Goal: Task Accomplishment & Management: Complete application form

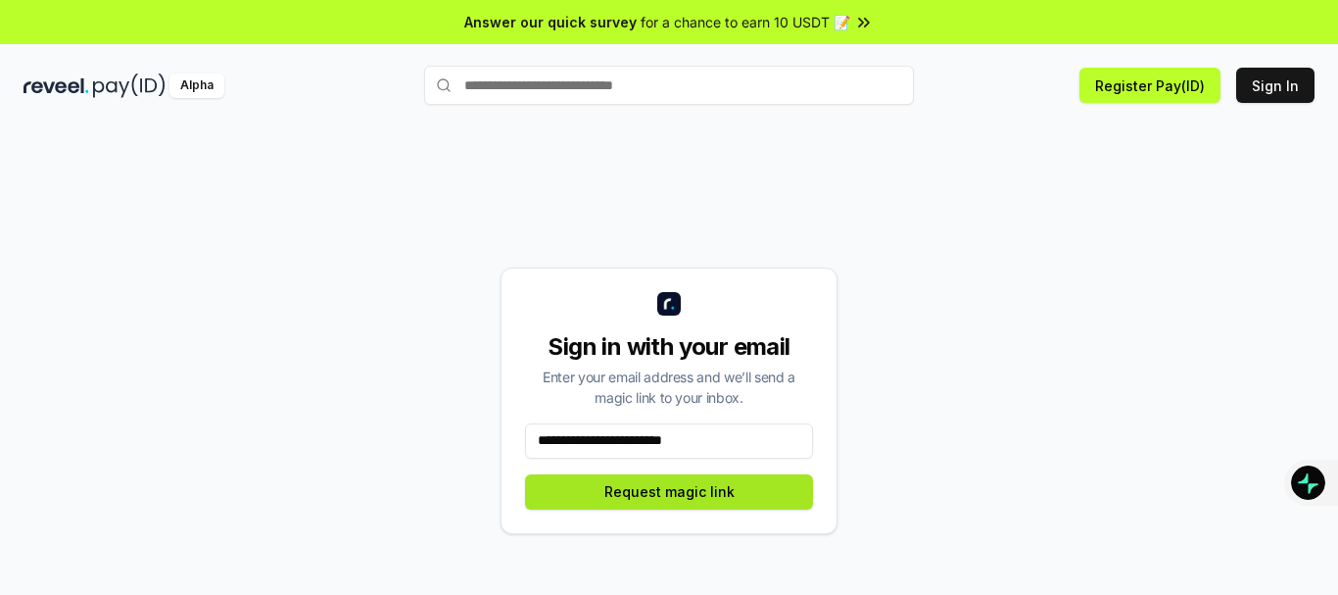
type input "**********"
click at [670, 491] on button "Request magic link" at bounding box center [669, 491] width 288 height 35
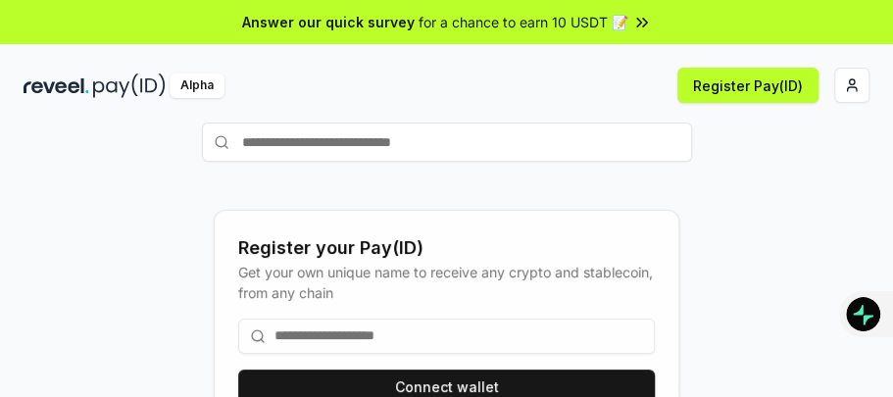
drag, startPoint x: 1299, startPoint y: 3, endPoint x: 466, endPoint y: 337, distance: 897.4
click at [466, 337] on input at bounding box center [446, 335] width 416 height 35
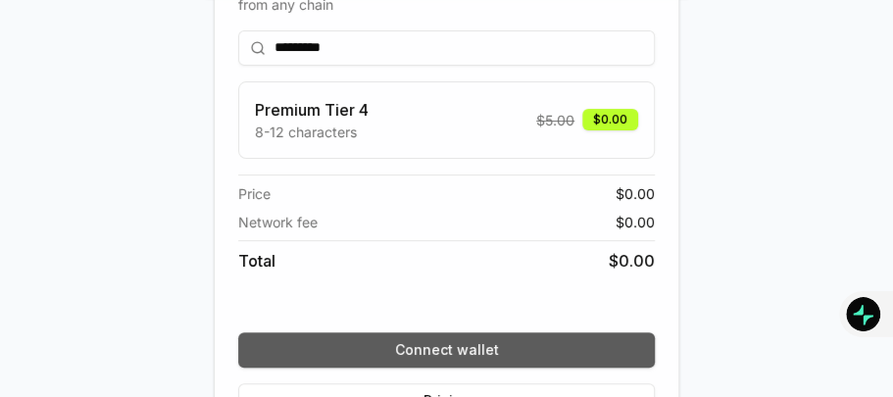
scroll to position [196, 0]
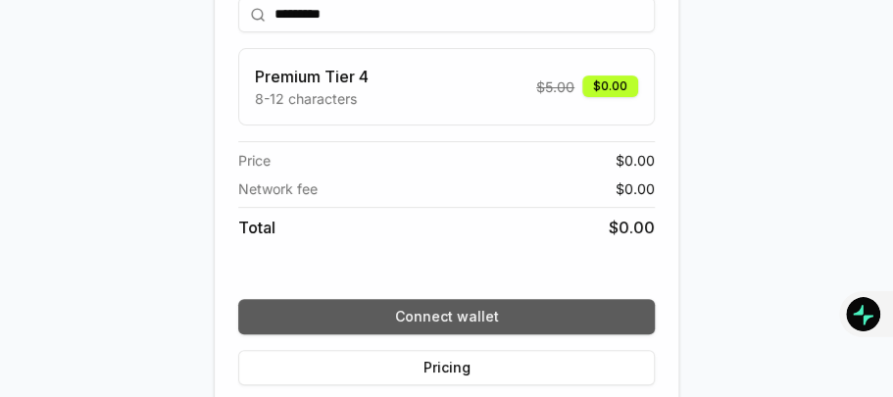
type input "*********"
click at [451, 323] on button "Connect wallet" at bounding box center [446, 316] width 416 height 35
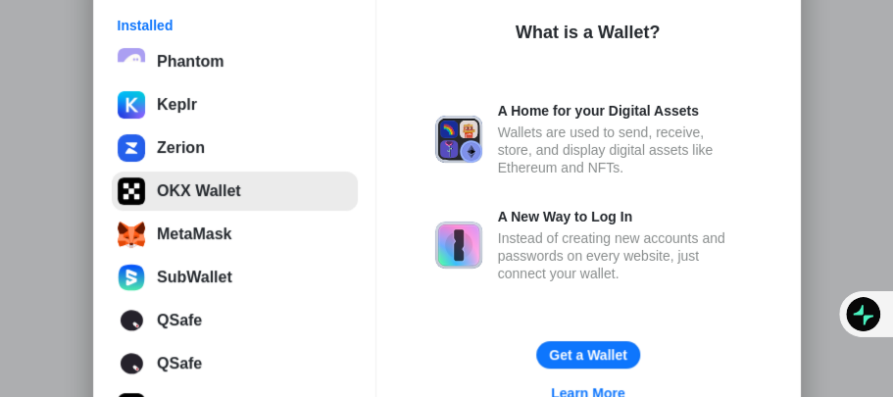
click at [207, 190] on button "OKX Wallet" at bounding box center [235, 190] width 246 height 39
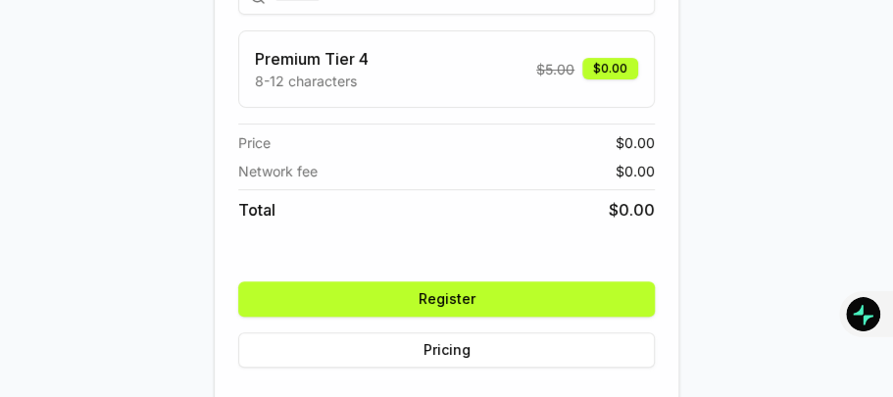
scroll to position [223, 0]
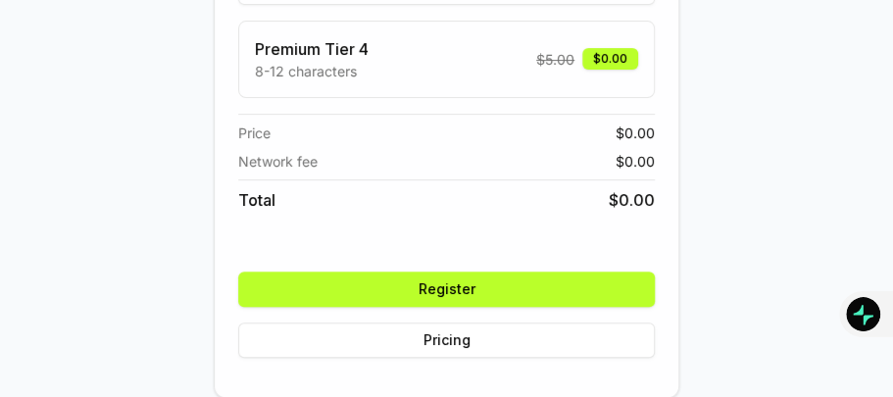
click at [536, 290] on button "Register" at bounding box center [446, 288] width 416 height 35
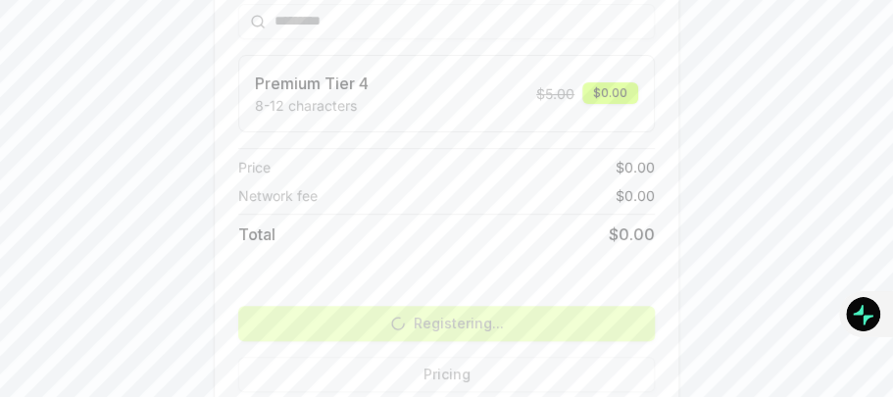
scroll to position [196, 0]
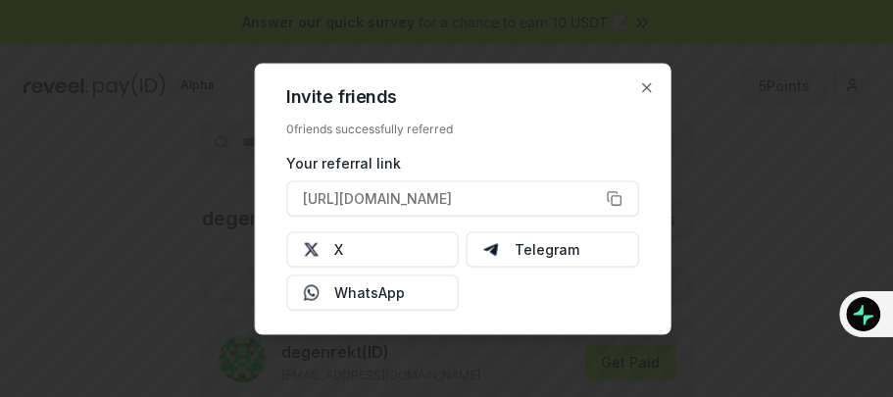
click at [362, 123] on div "0 friends successfully referred" at bounding box center [462, 129] width 352 height 16
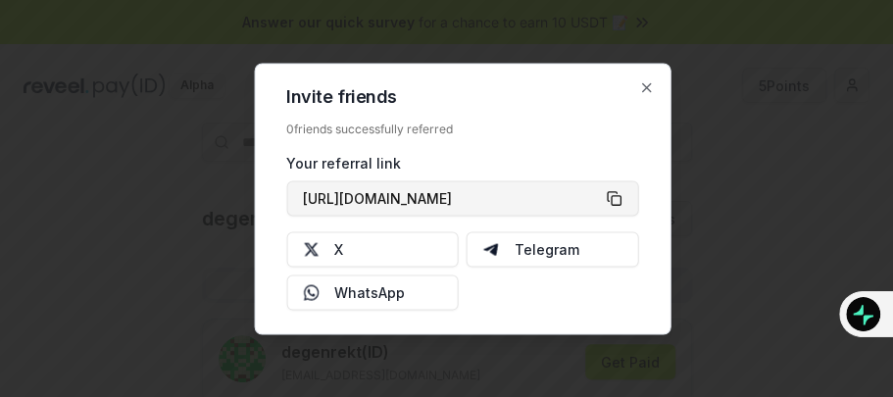
click at [611, 194] on button "https://reveel.id/refer/degenrekt" at bounding box center [462, 197] width 352 height 35
